Goal: Navigation & Orientation: Find specific page/section

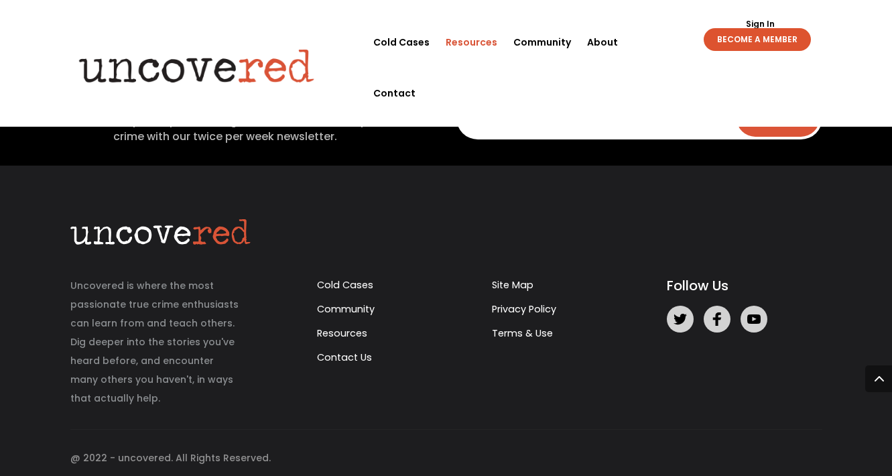
scroll to position [3029, 0]
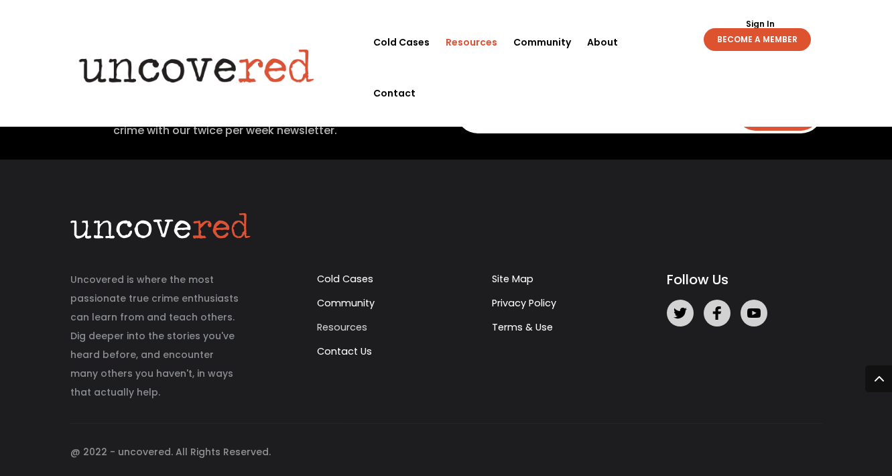
click at [335, 327] on link "Resources" at bounding box center [342, 326] width 50 height 13
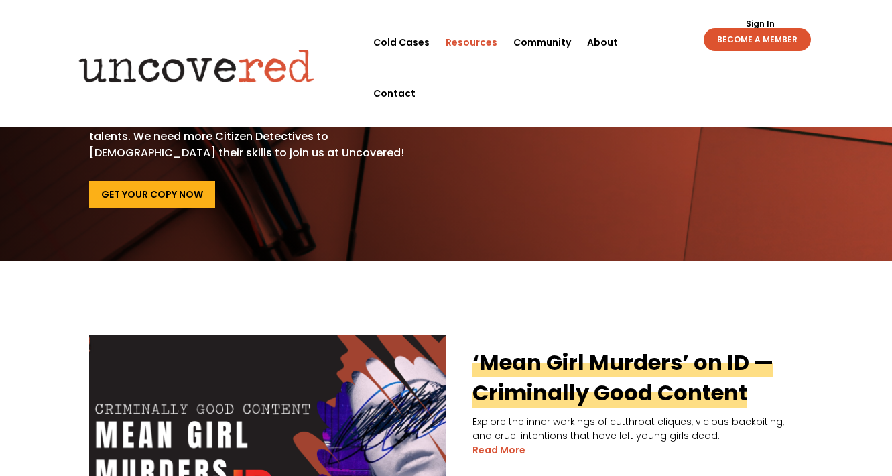
scroll to position [90, 0]
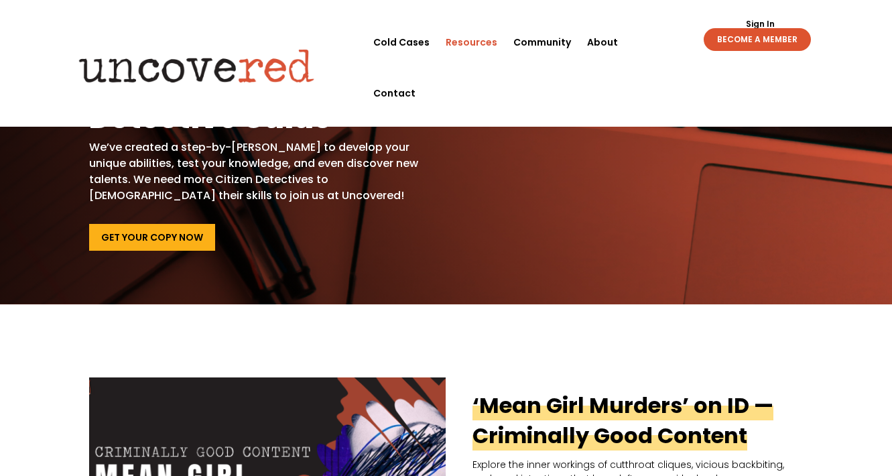
click at [499, 45] on li "Resources" at bounding box center [472, 42] width 68 height 51
click at [482, 42] on link "Resources" at bounding box center [472, 42] width 52 height 51
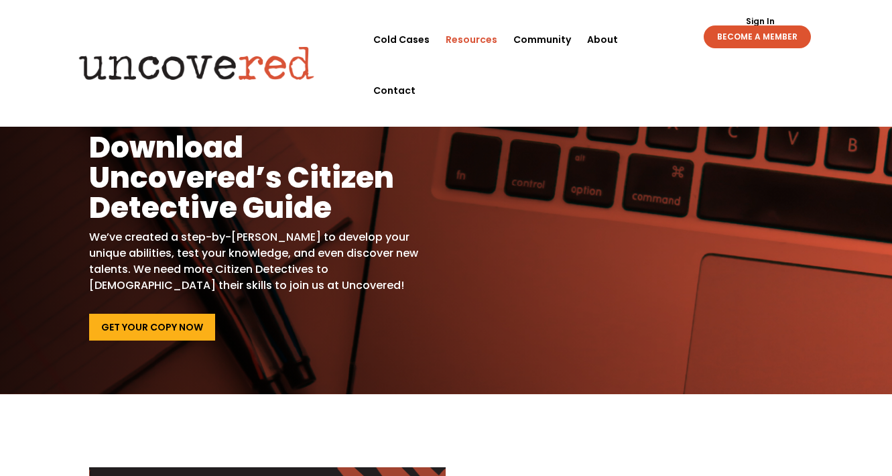
click at [485, 41] on link "Resources" at bounding box center [472, 39] width 52 height 51
click at [479, 36] on link "Resources" at bounding box center [472, 39] width 52 height 51
click at [548, 30] on link "Community" at bounding box center [542, 39] width 58 height 51
click at [414, 38] on link "Cold Cases" at bounding box center [401, 39] width 56 height 51
